Goal: Task Accomplishment & Management: Use online tool/utility

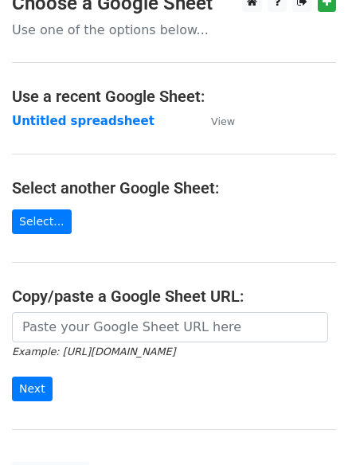
scroll to position [80, 0]
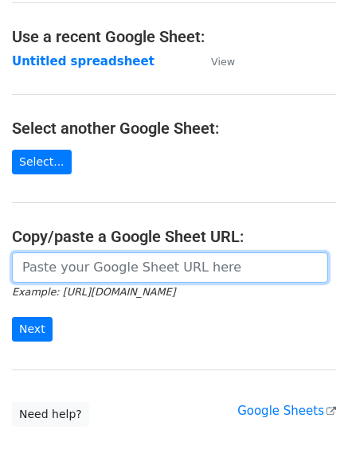
click at [43, 268] on input "url" at bounding box center [170, 268] width 316 height 30
type input "[URL][DOMAIN_NAME]"
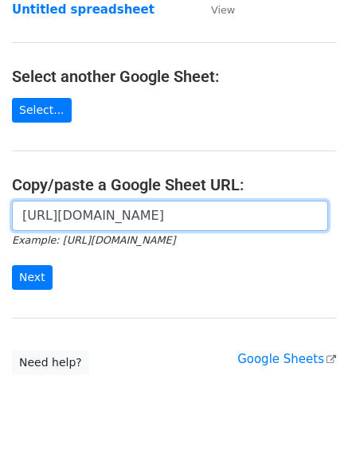
scroll to position [159, 0]
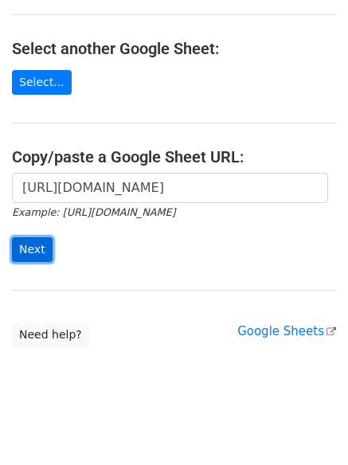
click at [19, 243] on input "Next" at bounding box center [32, 250] width 41 height 25
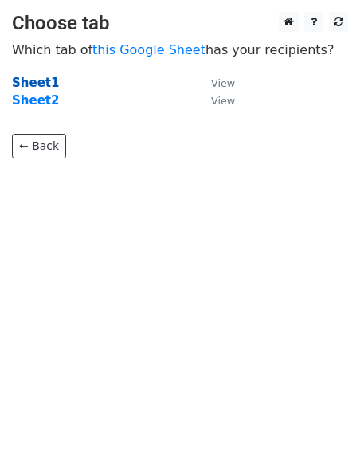
click at [47, 86] on strong "Sheet1" at bounding box center [35, 83] width 47 height 14
click at [48, 96] on strong "Sheet2" at bounding box center [35, 100] width 47 height 14
click at [47, 80] on strong "Sheet1" at bounding box center [35, 83] width 47 height 14
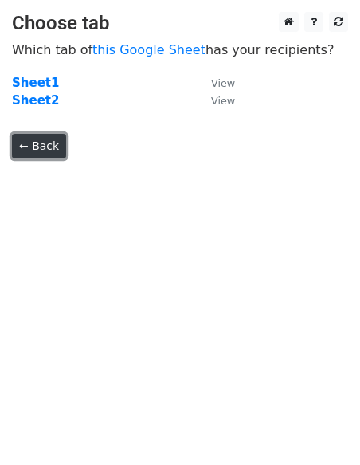
click at [50, 143] on link "← Back" at bounding box center [39, 146] width 54 height 25
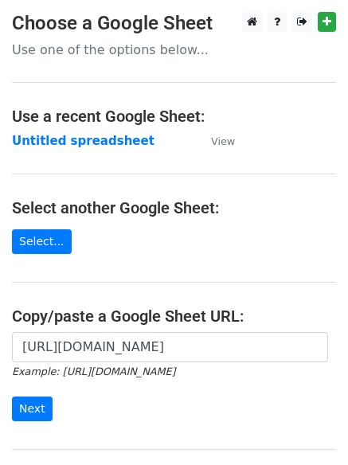
scroll to position [159, 0]
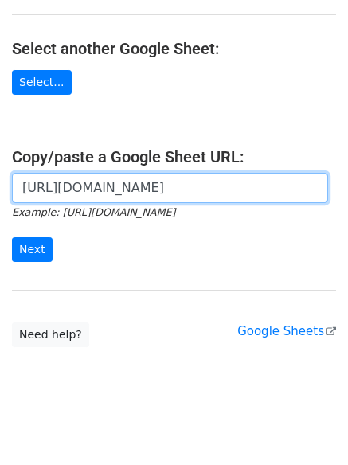
click at [87, 183] on input "[URL][DOMAIN_NAME]" at bounding box center [170, 188] width 316 height 30
click at [89, 192] on input "[URL][DOMAIN_NAME]" at bounding box center [170, 188] width 316 height 30
click at [94, 187] on input "[URL][DOMAIN_NAME]" at bounding box center [170, 188] width 316 height 30
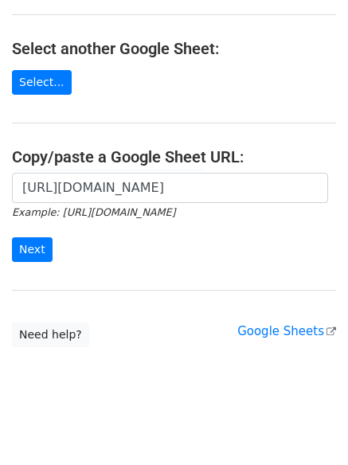
click at [97, 167] on h4 "Copy/paste a Google Sheet URL:" at bounding box center [174, 156] width 324 height 19
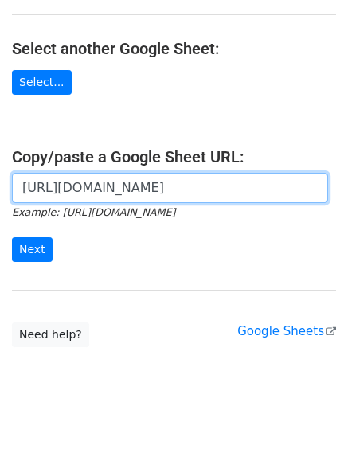
click at [96, 183] on input "https://docs.google.com/spreadsheets/d/10NtMpvdTVXdL4qSdlBPYkgccA-RHEB_I-CACKp6…" at bounding box center [170, 188] width 316 height 30
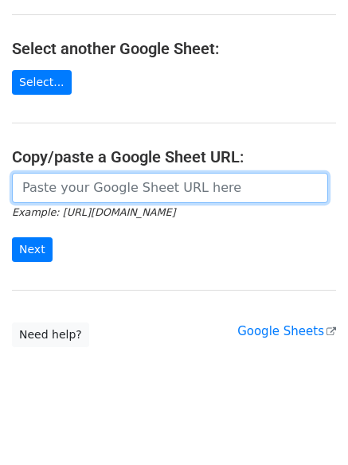
paste input "https://docs.google.com/spreadsheets/d/10NtMpvdTVXdL4qSdlBPYkgccA-RHEB_I-CACKp6…"
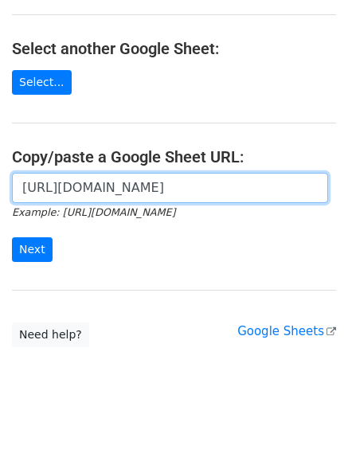
scroll to position [0, 477]
type input "https://docs.google.com/spreadsheets/d/10NtMpvdTVXdL4qSdlBPYkgccA-RHEB_I-CACKp6…"
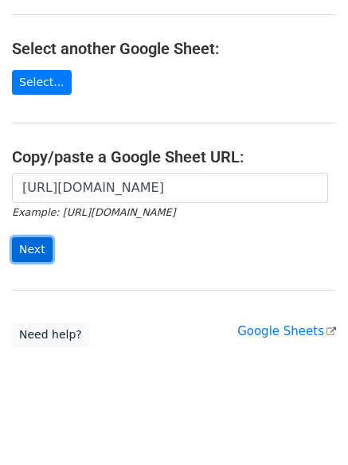
click at [34, 248] on input "Next" at bounding box center [32, 250] width 41 height 25
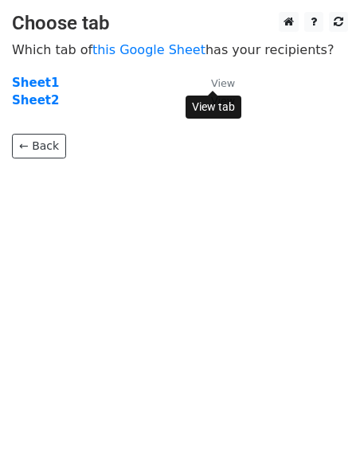
click at [222, 83] on small "View" at bounding box center [223, 83] width 24 height 12
click at [37, 87] on strong "Sheet1" at bounding box center [35, 83] width 47 height 14
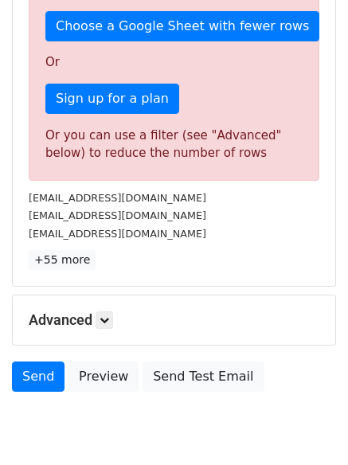
scroll to position [465, 0]
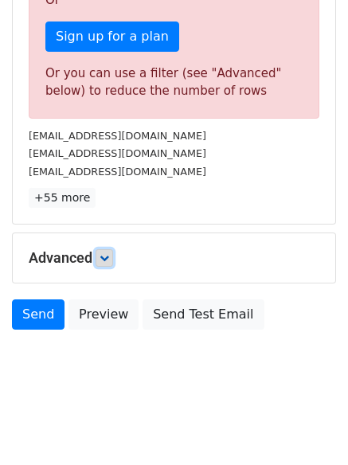
click at [104, 253] on icon at bounding box center [105, 258] width 10 height 10
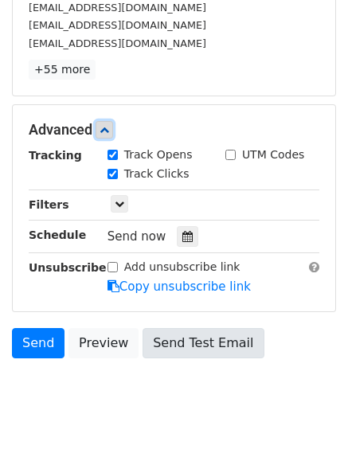
scroll to position [622, 0]
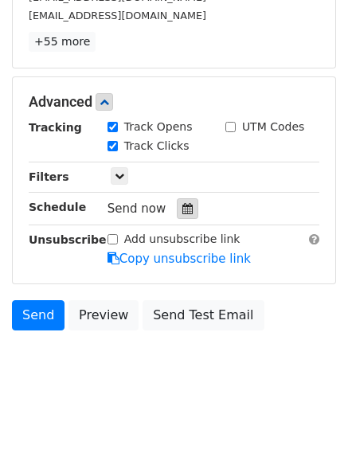
click at [177, 208] on div at bounding box center [188, 208] width 22 height 21
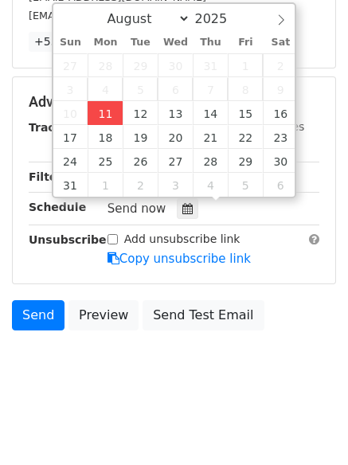
type input "[DATE] 12:00"
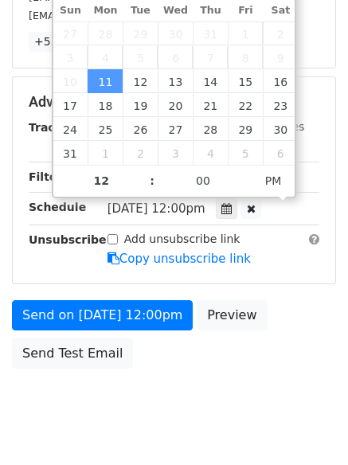
click at [249, 248] on div "Add unsubscribe link Copy unsubscribe link" at bounding box center [214, 249] width 236 height 37
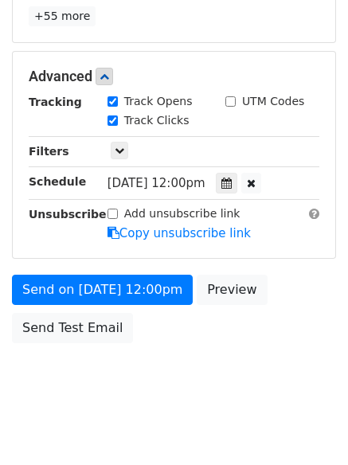
scroll to position [660, 0]
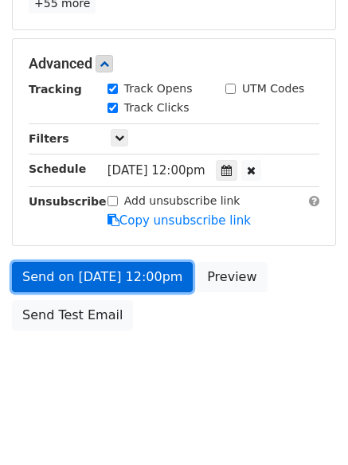
click at [45, 272] on link "Send on [DATE] 12:00pm" at bounding box center [102, 277] width 181 height 30
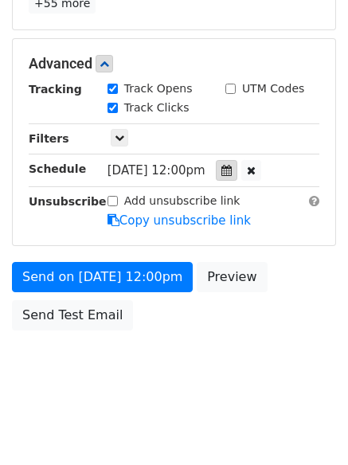
click at [232, 175] on icon at bounding box center [227, 170] width 10 height 11
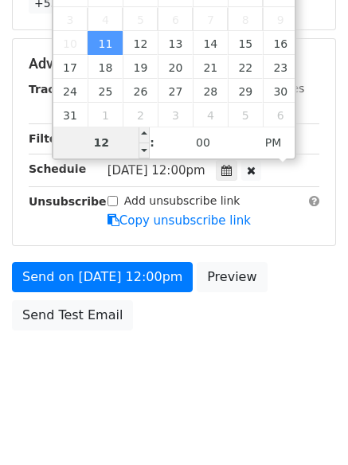
click at [115, 144] on input "12" at bounding box center [101, 143] width 97 height 32
type input "1"
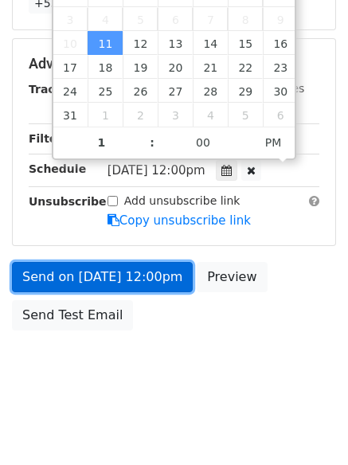
type input "[DATE] 13:00"
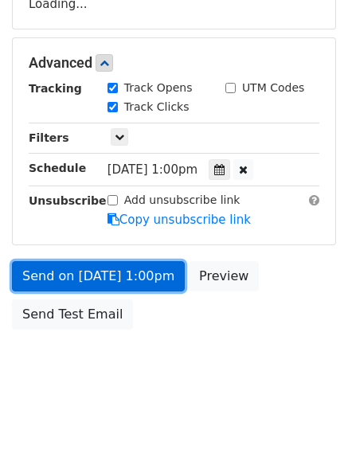
scroll to position [285, 0]
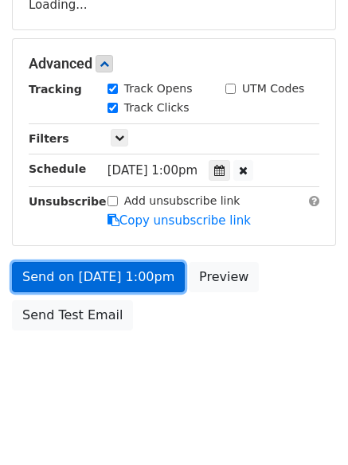
click at [132, 278] on link "Send on [DATE] 1:00pm" at bounding box center [98, 277] width 173 height 30
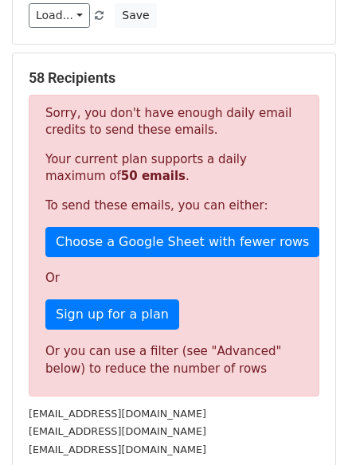
scroll to position [0, 0]
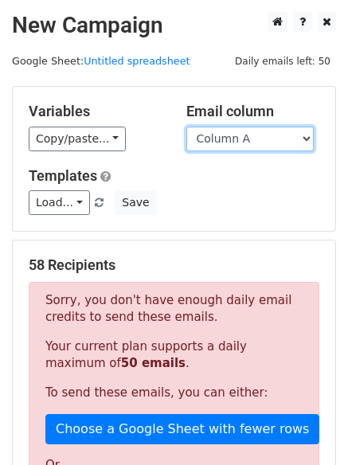
click at [263, 135] on select "Column A Column B Column C Column D Column E Column F" at bounding box center [251, 139] width 128 height 25
click at [187, 127] on select "Column A Column B Column C Column D Column E Column F" at bounding box center [251, 139] width 128 height 25
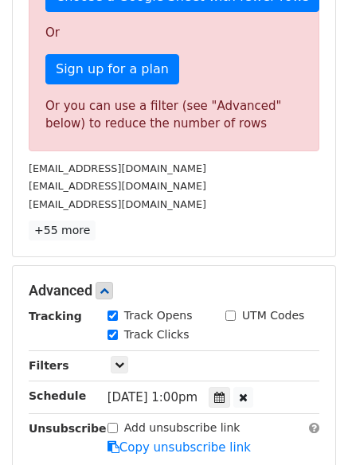
scroll to position [638, 0]
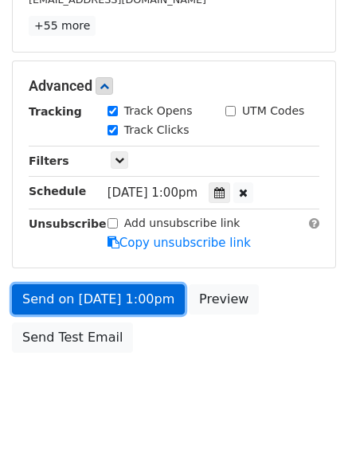
click at [99, 299] on link "Send on [DATE] 1:00pm" at bounding box center [98, 300] width 173 height 30
click at [84, 293] on link "Send on [DATE] 1:00pm" at bounding box center [98, 300] width 173 height 30
